Goal: Navigation & Orientation: Find specific page/section

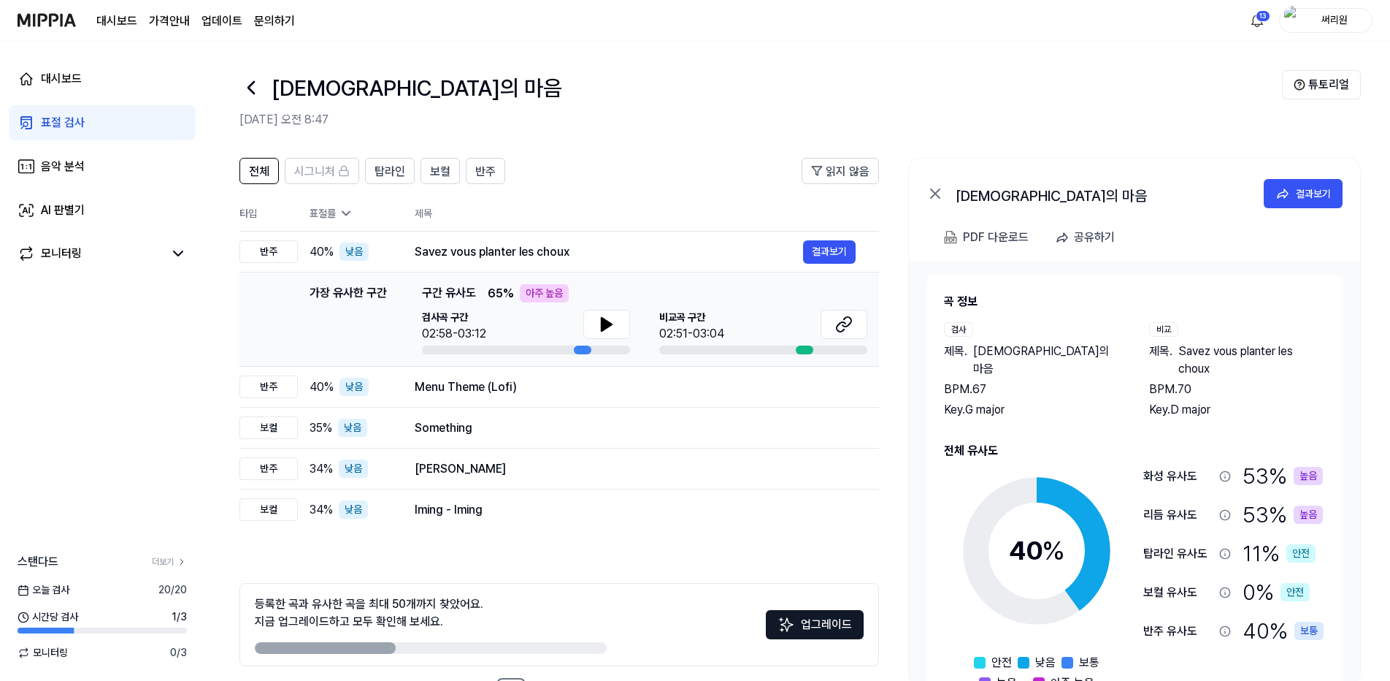
click at [60, 120] on div "표절 검사" at bounding box center [63, 123] width 44 height 18
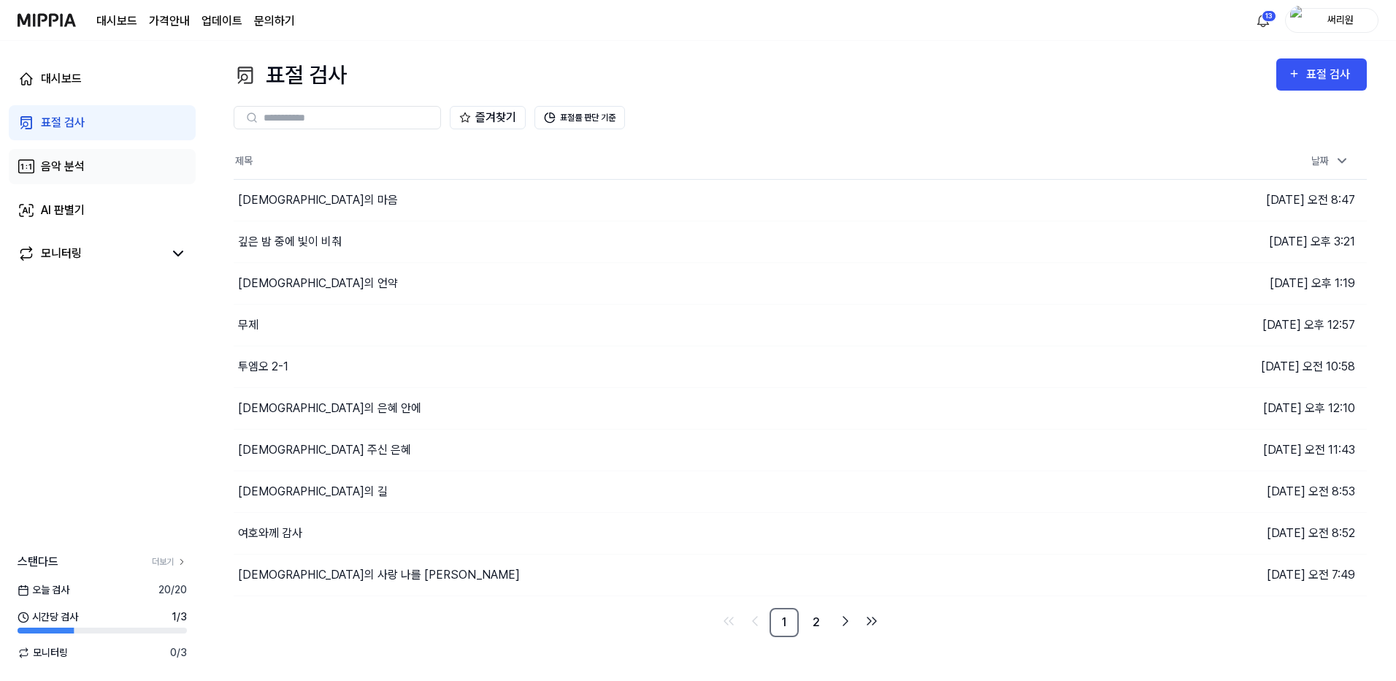
click at [80, 167] on div "음악 분석" at bounding box center [63, 167] width 44 height 18
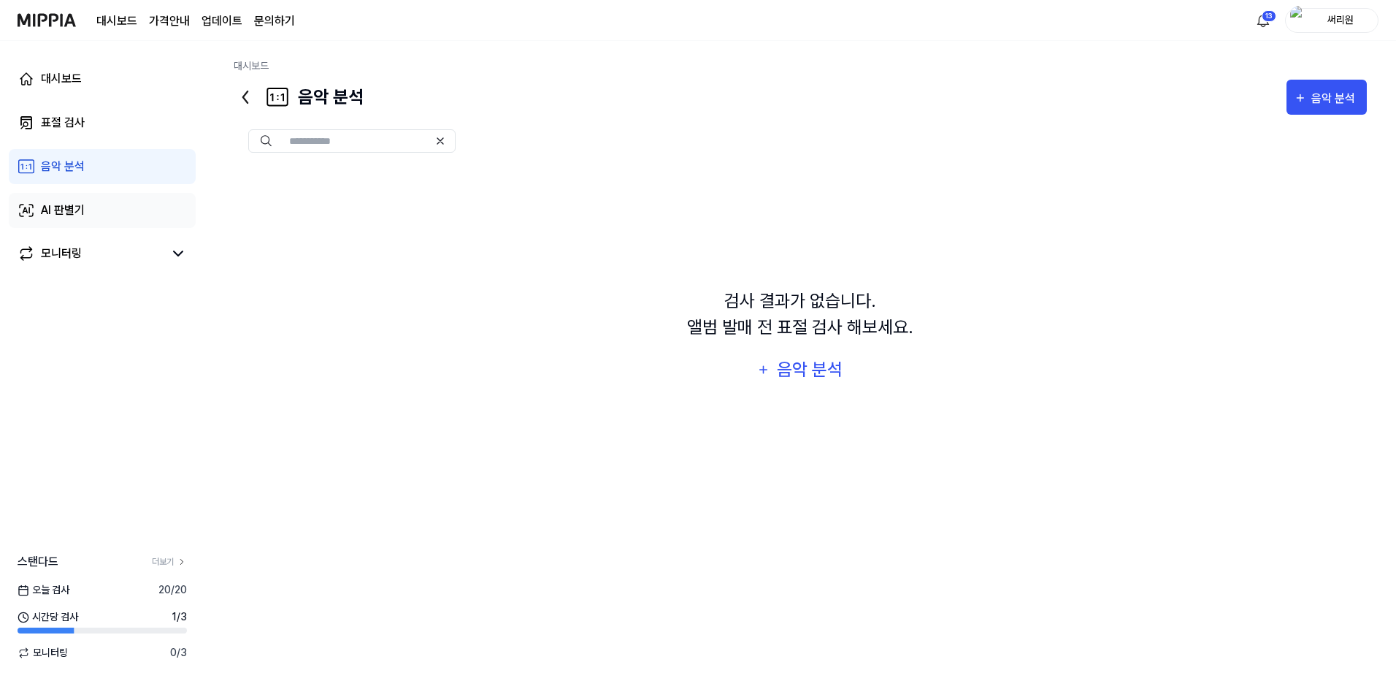
click at [72, 205] on div "AI 판별기" at bounding box center [63, 211] width 44 height 18
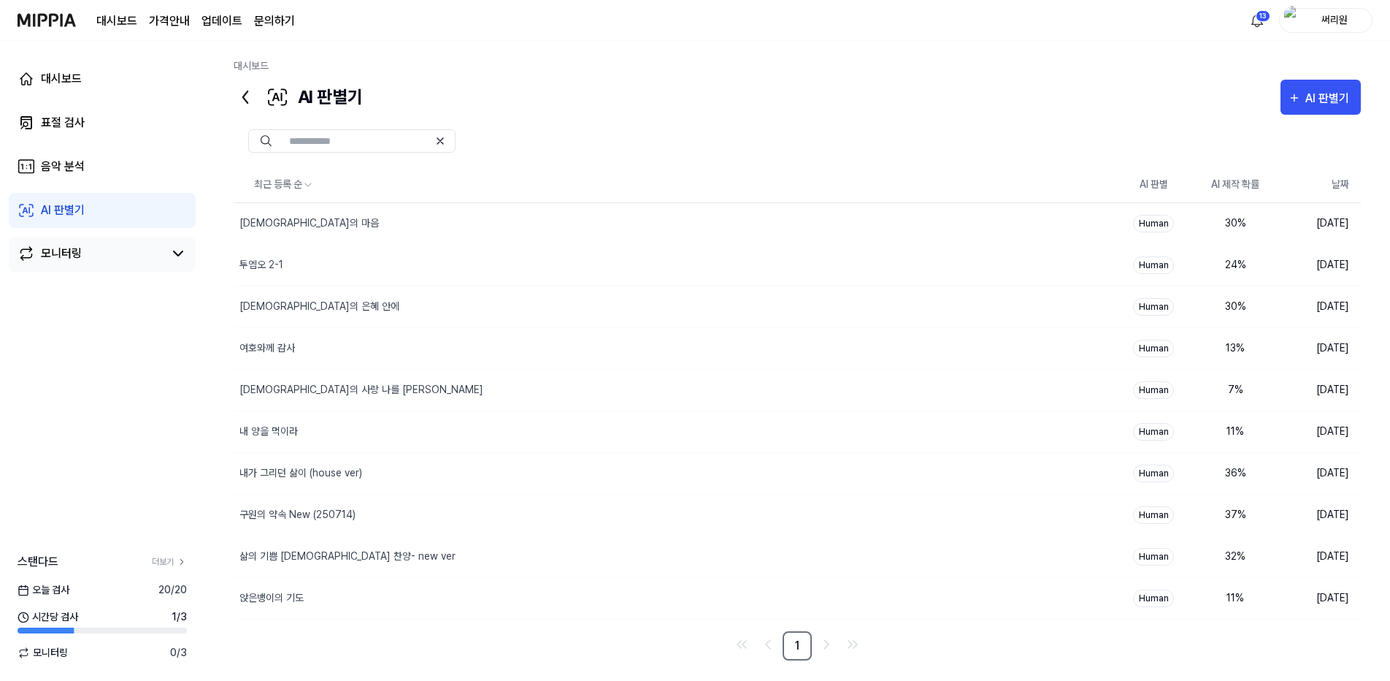
click at [77, 256] on div "모니터링" at bounding box center [61, 254] width 41 height 18
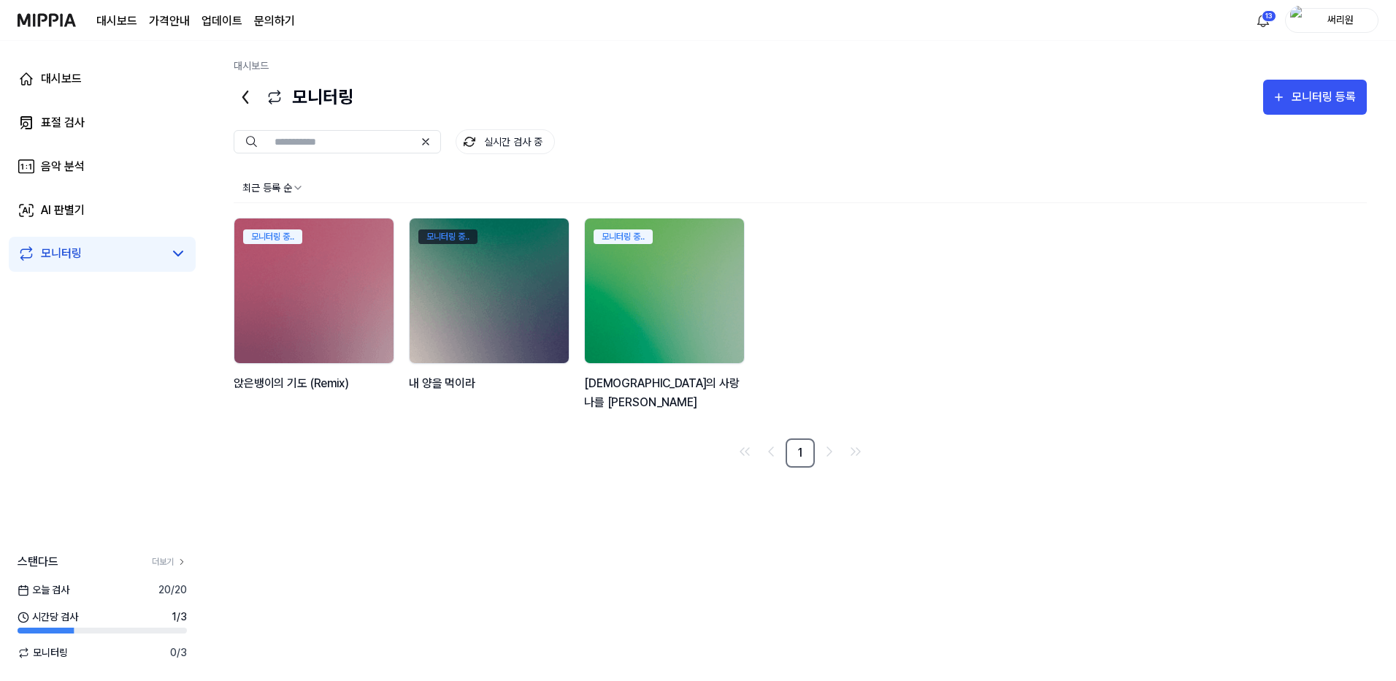
click at [453, 232] on div "모니터링 중.." at bounding box center [447, 236] width 59 height 15
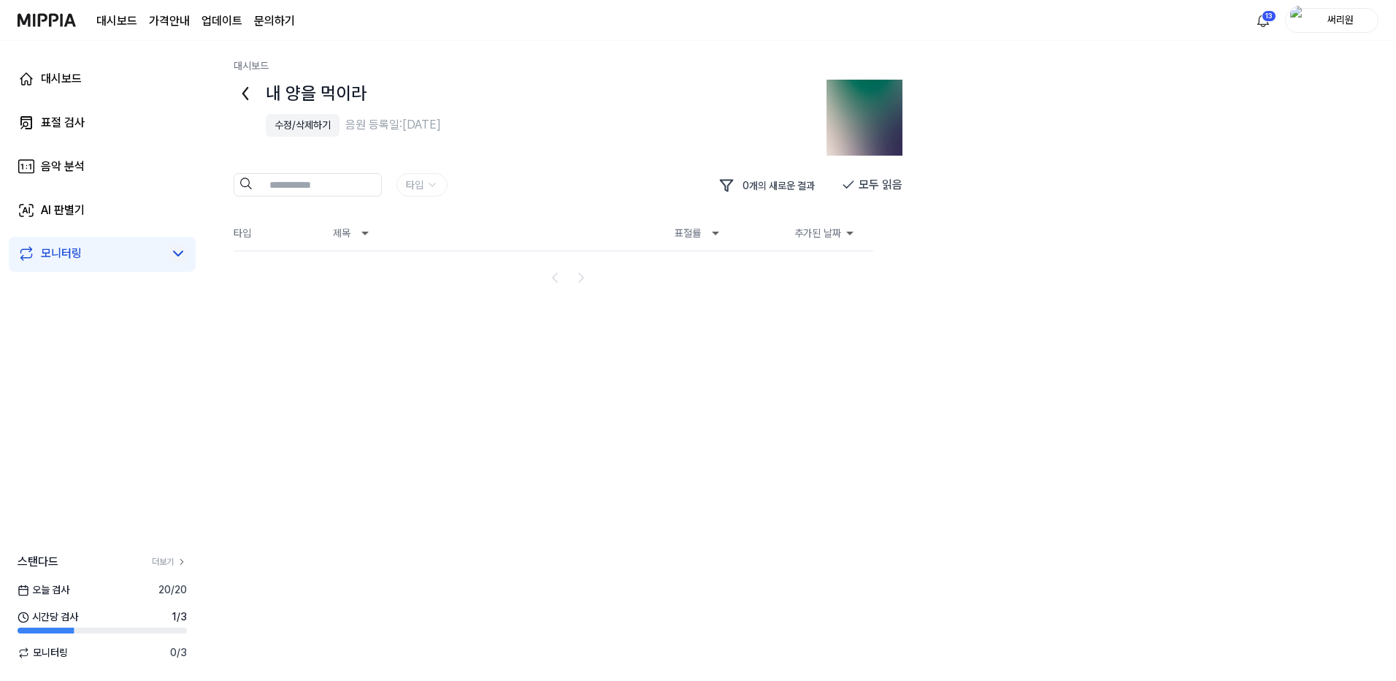
click at [181, 251] on icon at bounding box center [178, 254] width 18 height 18
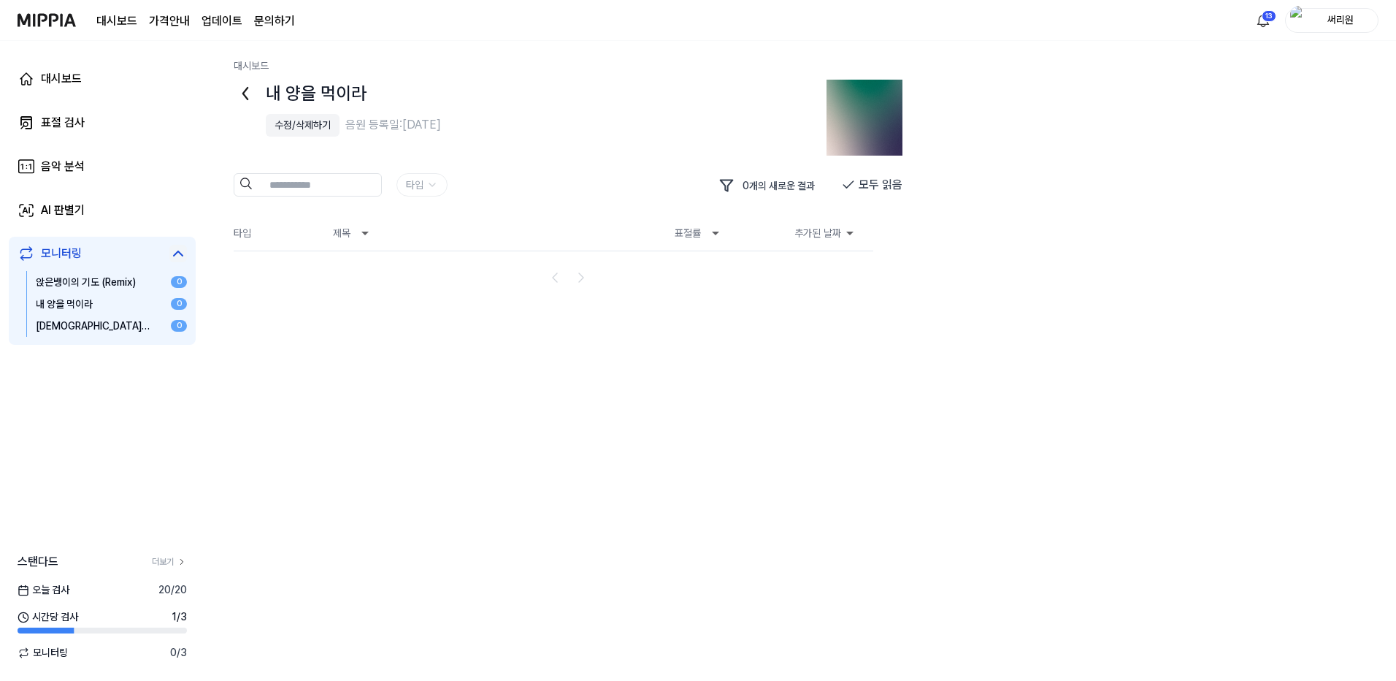
click at [64, 328] on div "[DEMOGRAPHIC_DATA]의 사랑 나를 [PERSON_NAME]" at bounding box center [96, 325] width 120 height 15
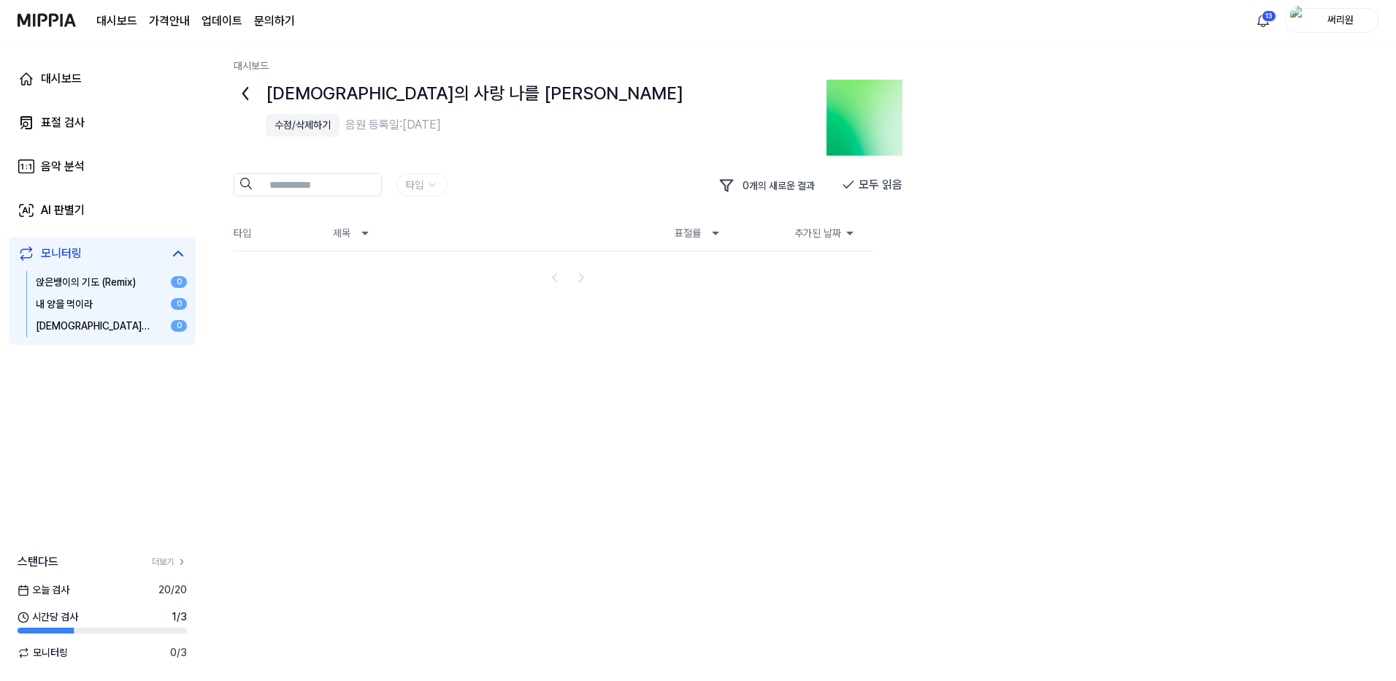
click at [75, 281] on div "앉은뱅이의 기도 (Remix)" at bounding box center [96, 282] width 120 height 15
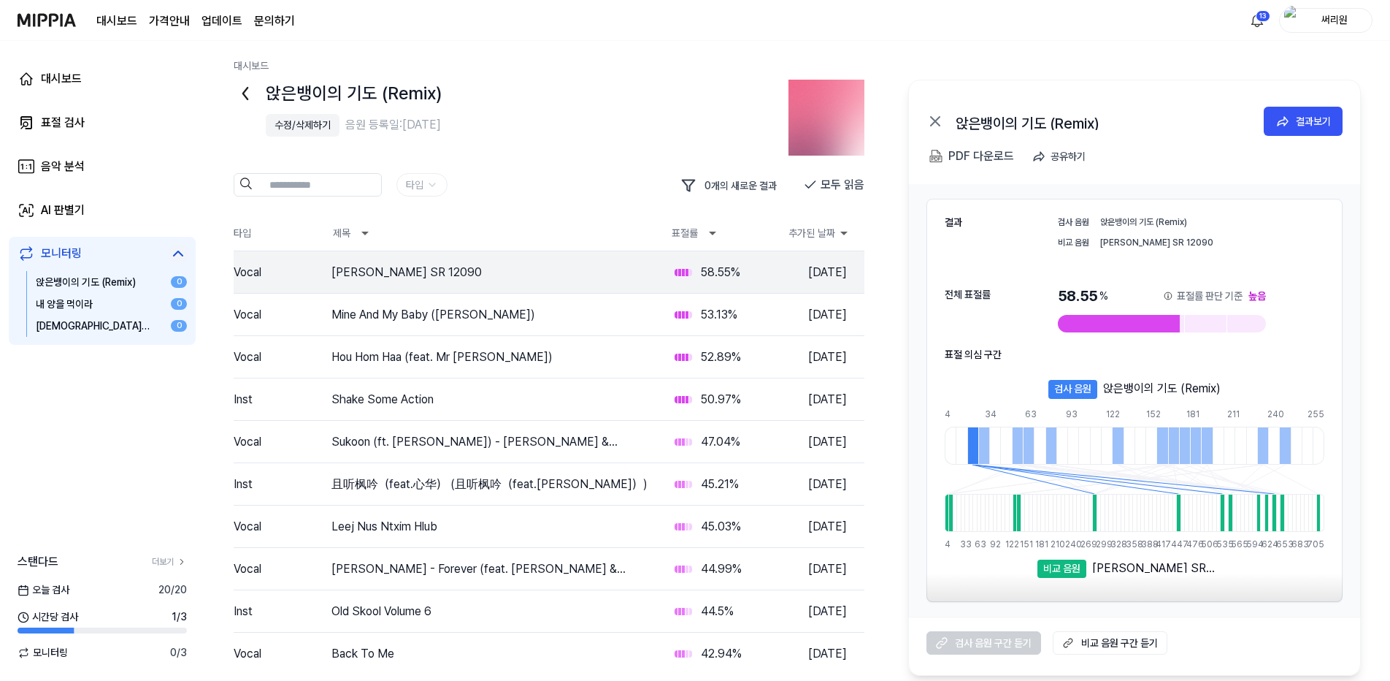
click at [112, 372] on div "대시보드 표절 검사 음악 분석 AI 판별기 모니터링 앉은뱅이의 기도 (Remix) 0 내 양을 먹이라 0 예수의 사랑 나를 채우네 0 스탠다드…" at bounding box center [102, 361] width 204 height 640
click at [32, 15] on img at bounding box center [47, 20] width 58 height 40
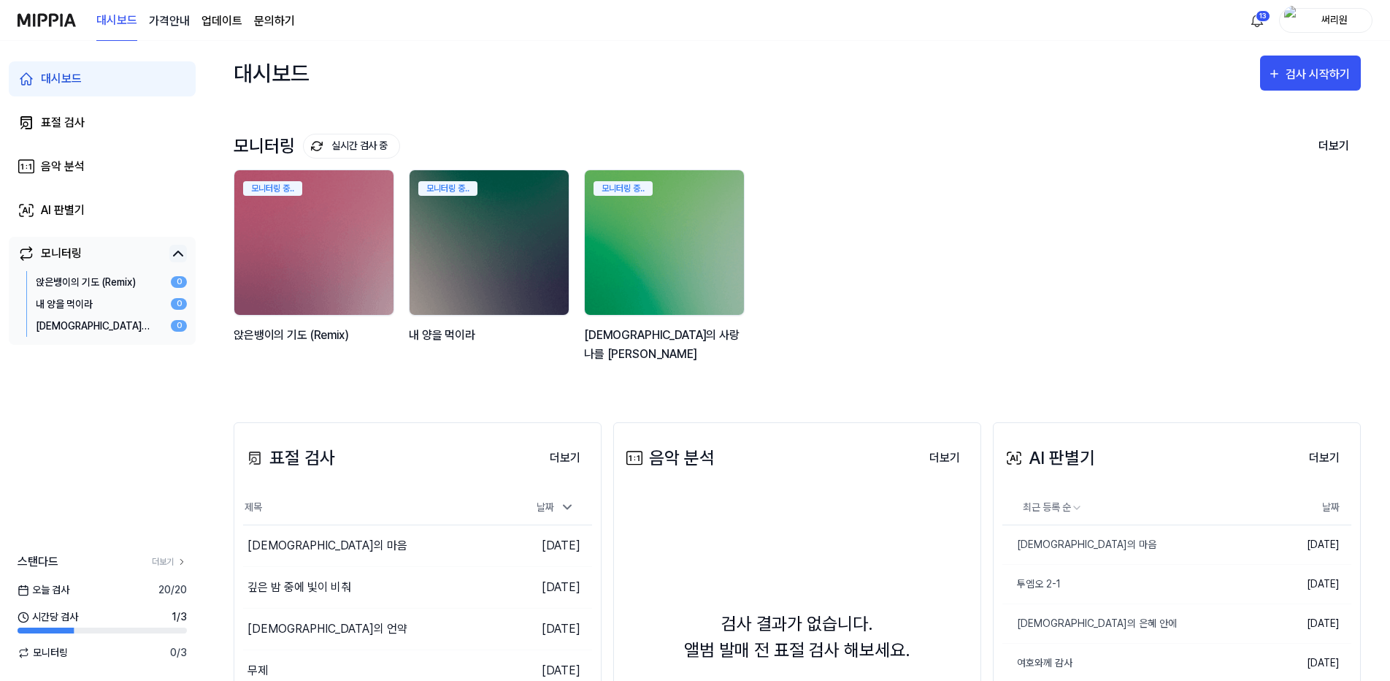
click at [174, 23] on 버튼 "가격안내" at bounding box center [169, 21] width 41 height 18
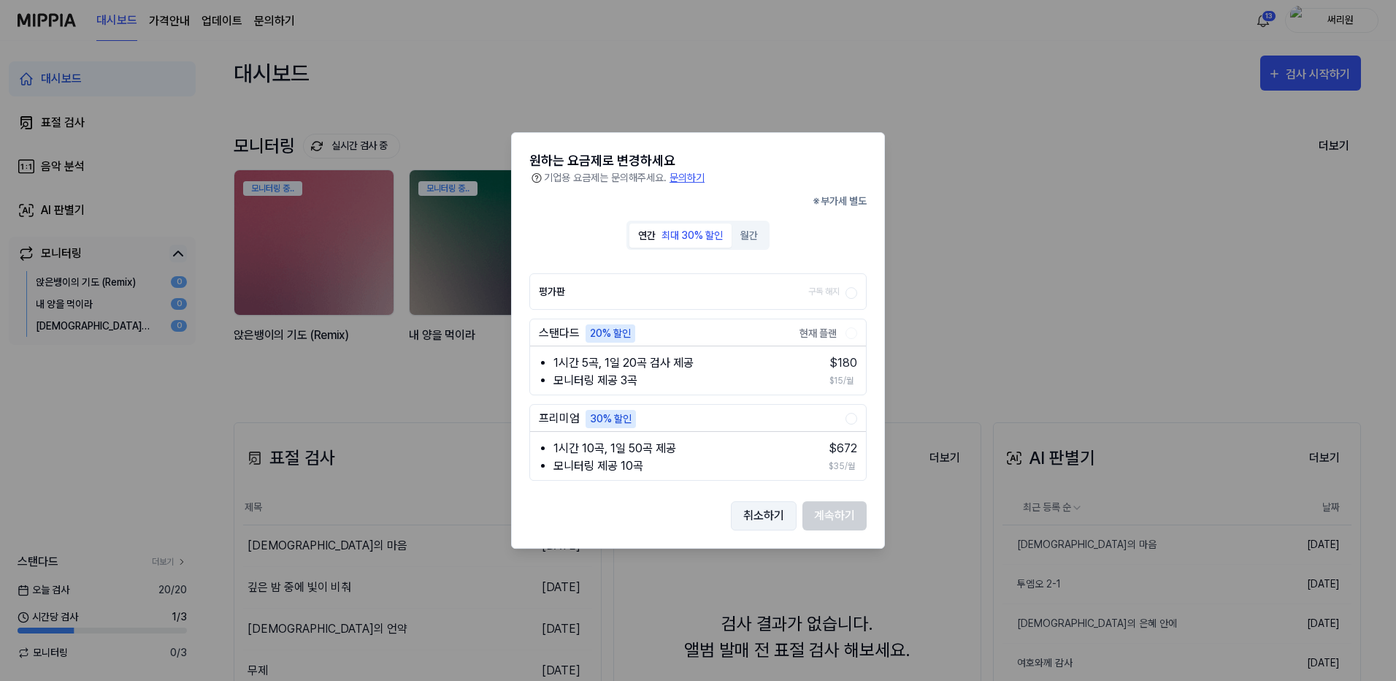
click at [783, 516] on button "취소하기" at bounding box center [764, 515] width 66 height 29
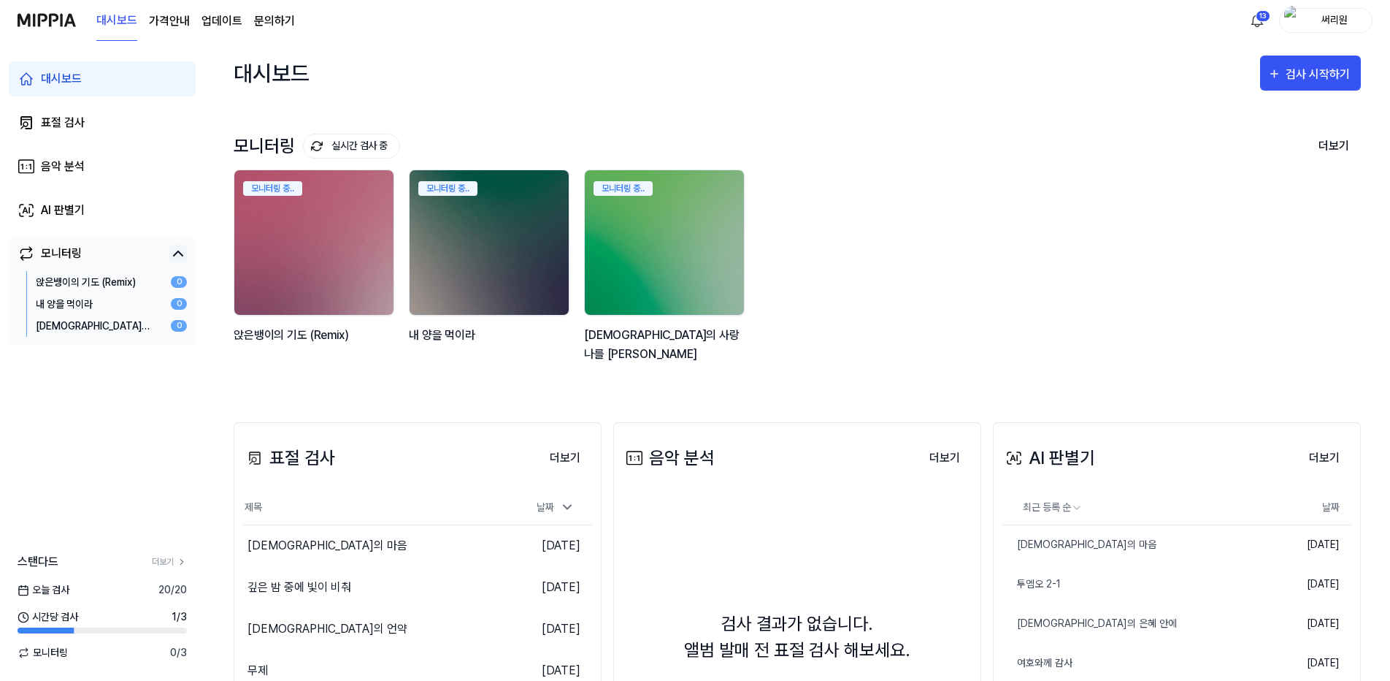
click at [221, 21] on link "업데이트" at bounding box center [222, 21] width 41 height 18
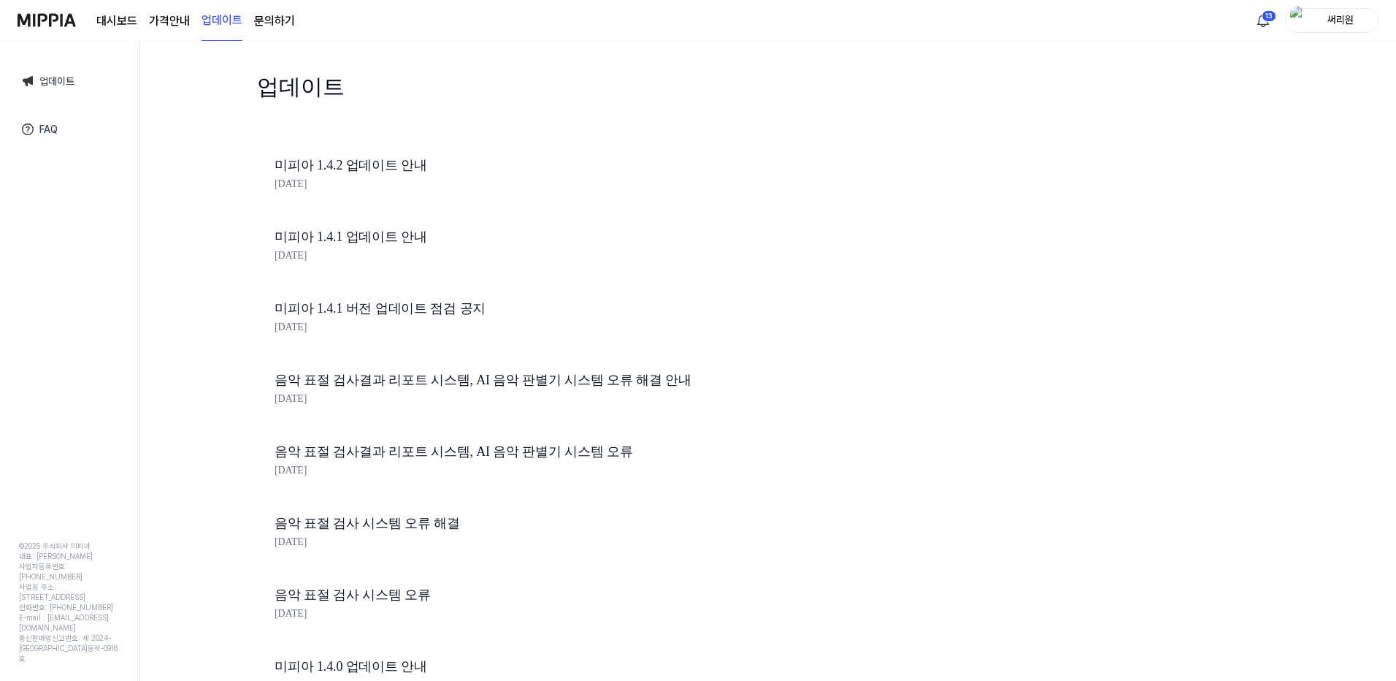
click at [374, 164] on link "미피아 1.4.2 업데이트 안내" at bounding box center [523, 165] width 497 height 21
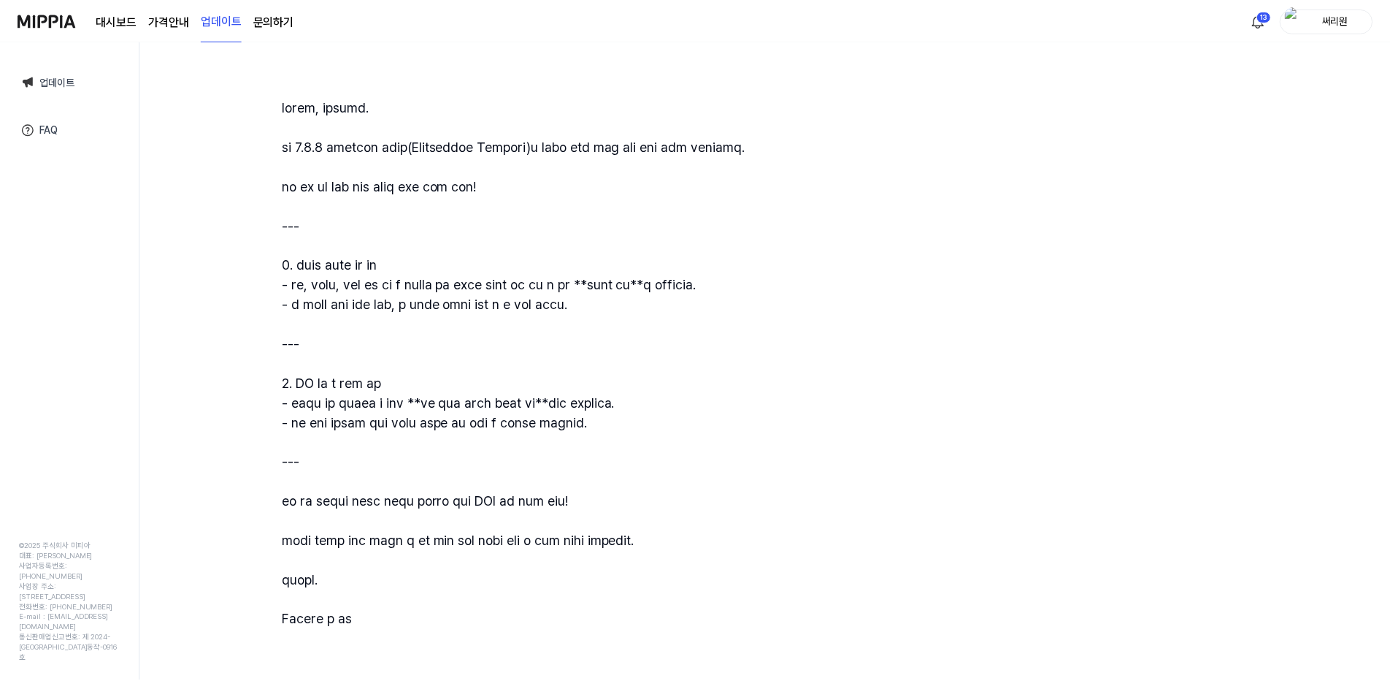
scroll to position [204, 0]
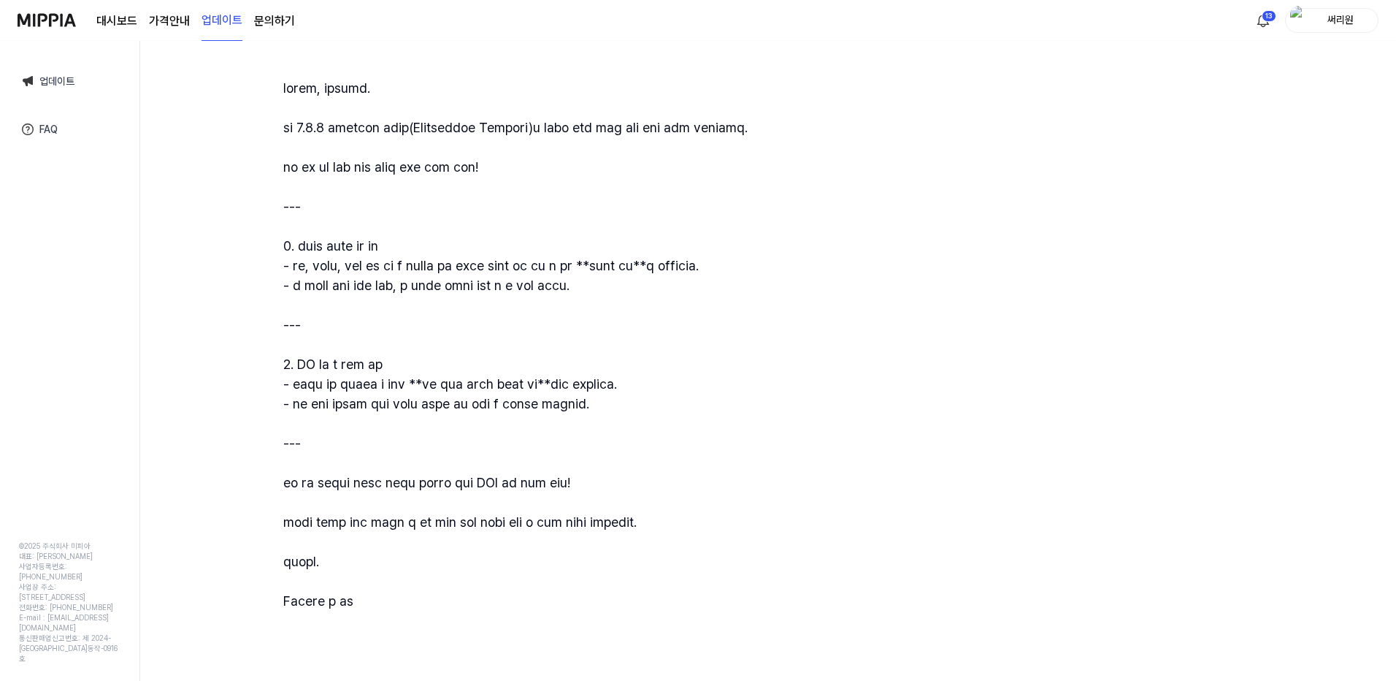
click at [110, 18] on link "대시보드" at bounding box center [116, 21] width 41 height 18
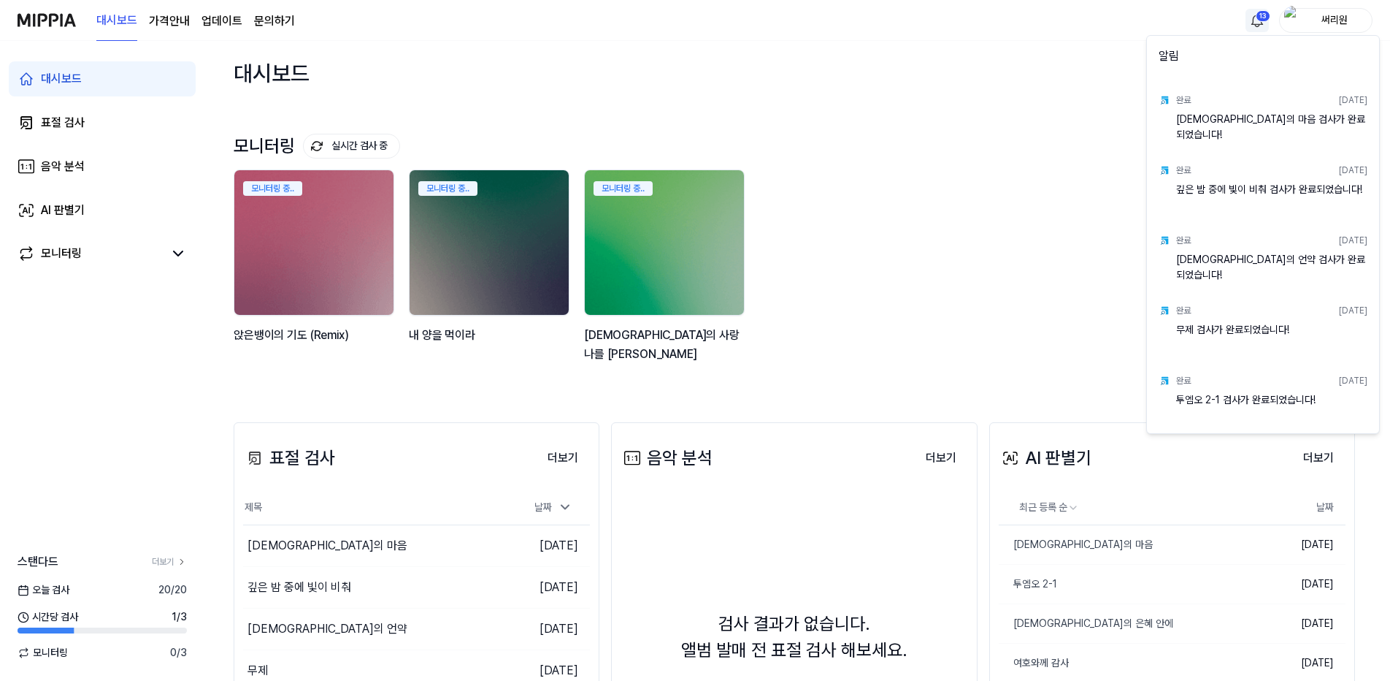
click at [1257, 18] on html "대시보드 가격안내 업데이트 문의하기 13 써리원 대시보드 표절 검사 음악 분석 AI 판별기 모니터링 스탠다드 더보기 [DATE] 검사 20 /…" at bounding box center [695, 340] width 1390 height 681
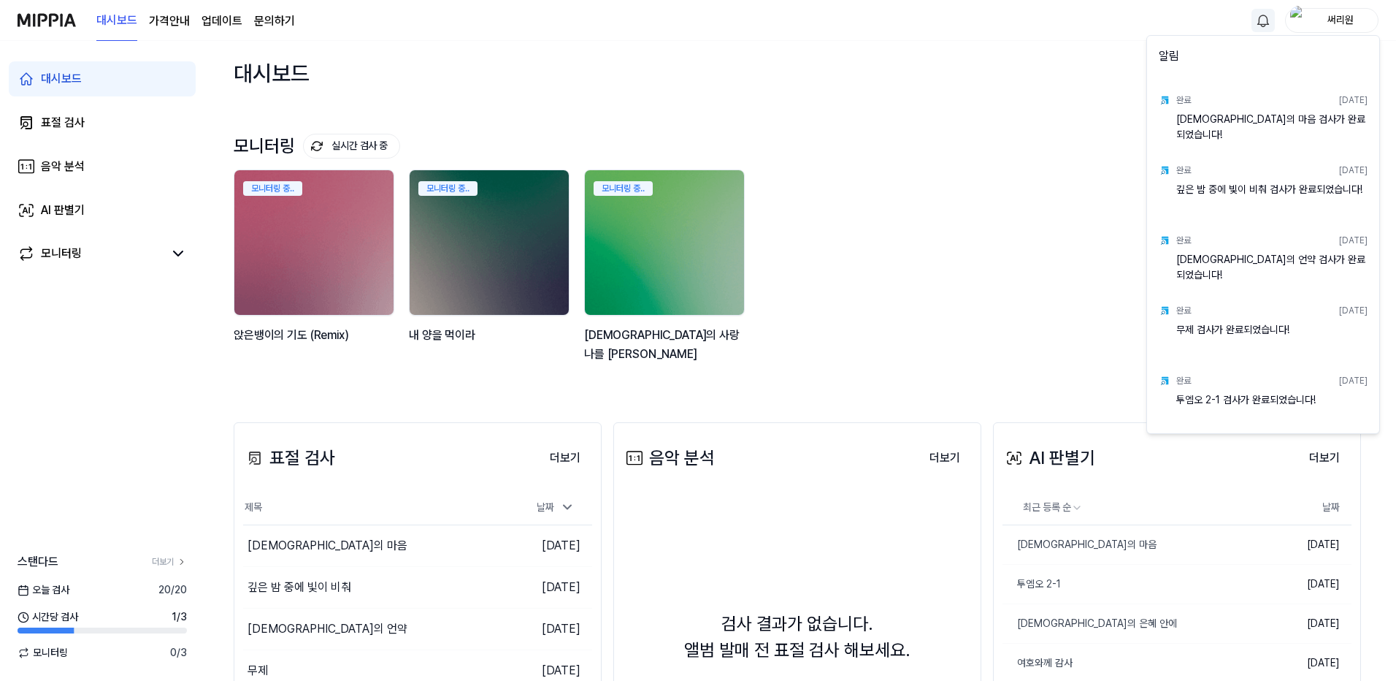
click at [1030, 288] on html "대시보드 가격안내 업데이트 문의하기 써리원 대시보드 표절 검사 음악 분석 AI 판별기 모니터링 스탠다드 더보기 [DATE] 검사 20 / 20…" at bounding box center [698, 340] width 1396 height 681
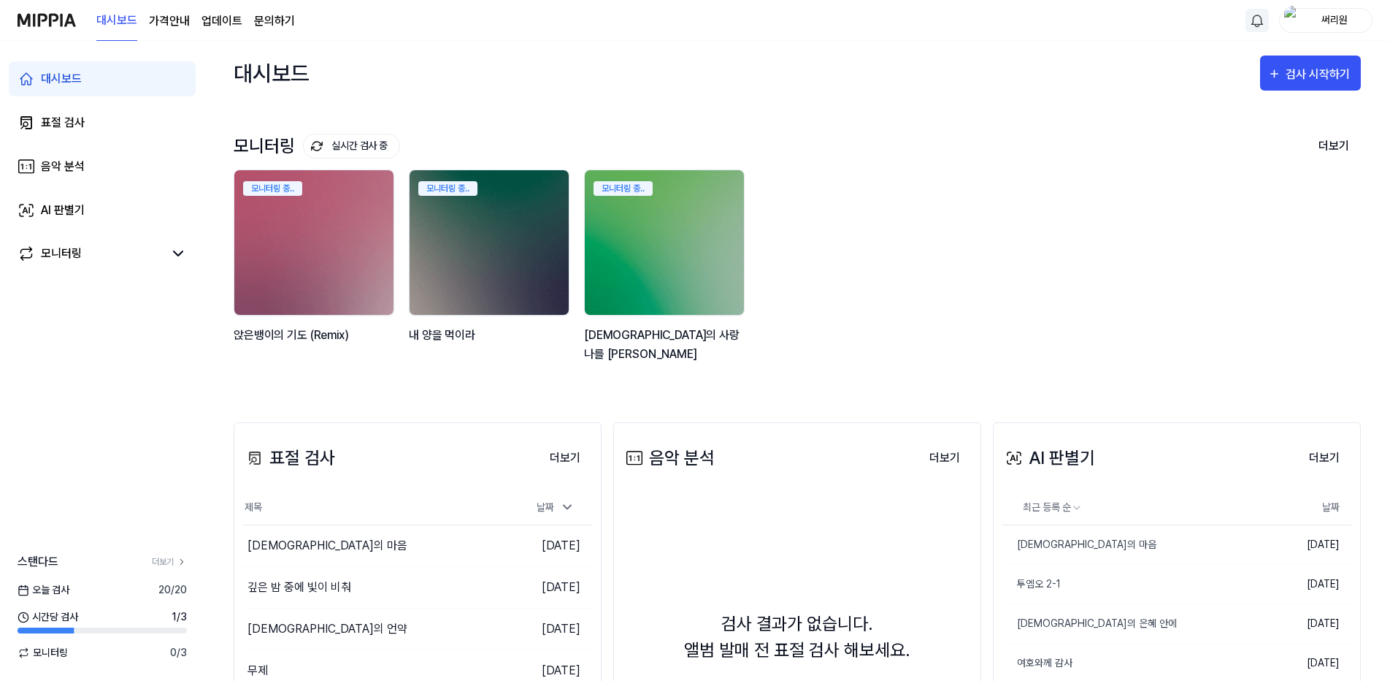
click at [52, 16] on img at bounding box center [47, 20] width 58 height 40
